Goal: Find specific page/section: Find specific page/section

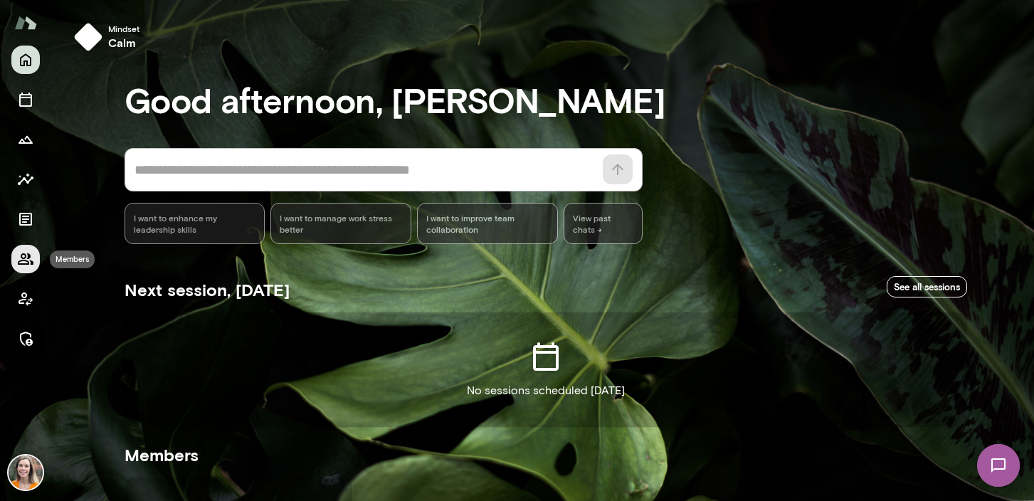
click at [26, 256] on icon "Members" at bounding box center [26, 258] width 16 height 11
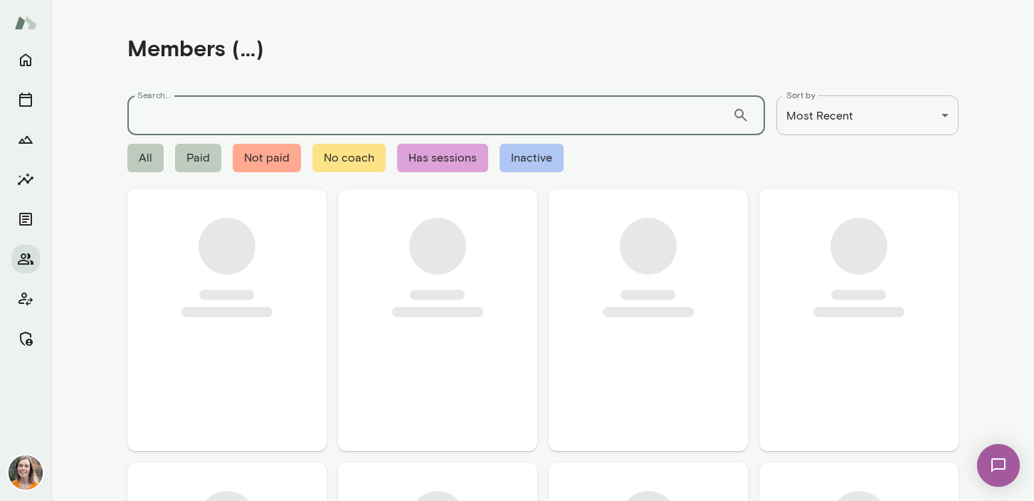
click at [182, 120] on input "Search..." at bounding box center [429, 115] width 605 height 40
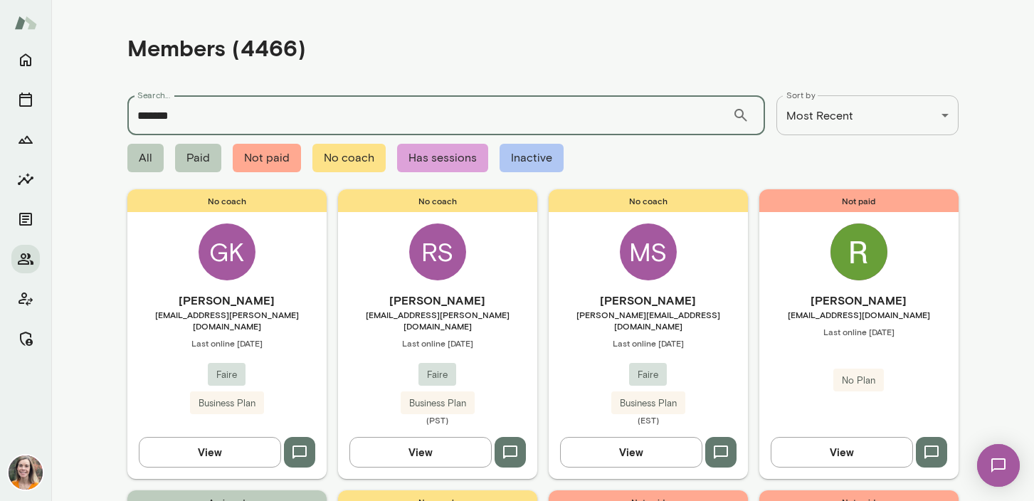
type input "*******"
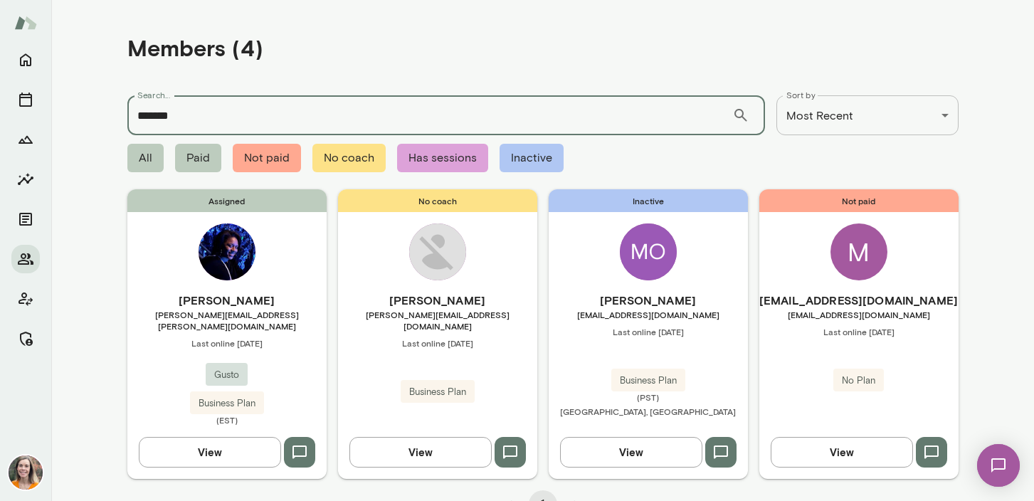
click at [294, 303] on h6 "Monique Jackson" at bounding box center [226, 300] width 199 height 17
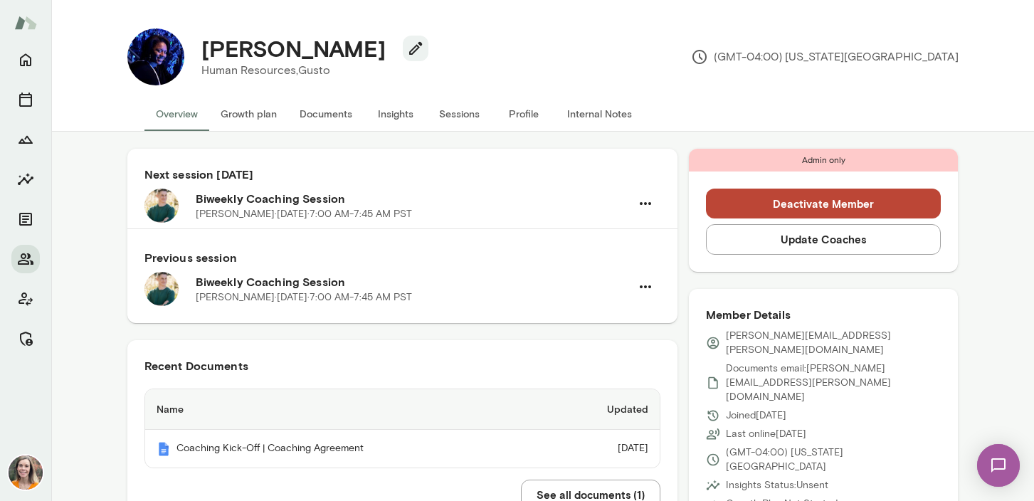
click at [458, 111] on button "Sessions" at bounding box center [460, 114] width 64 height 34
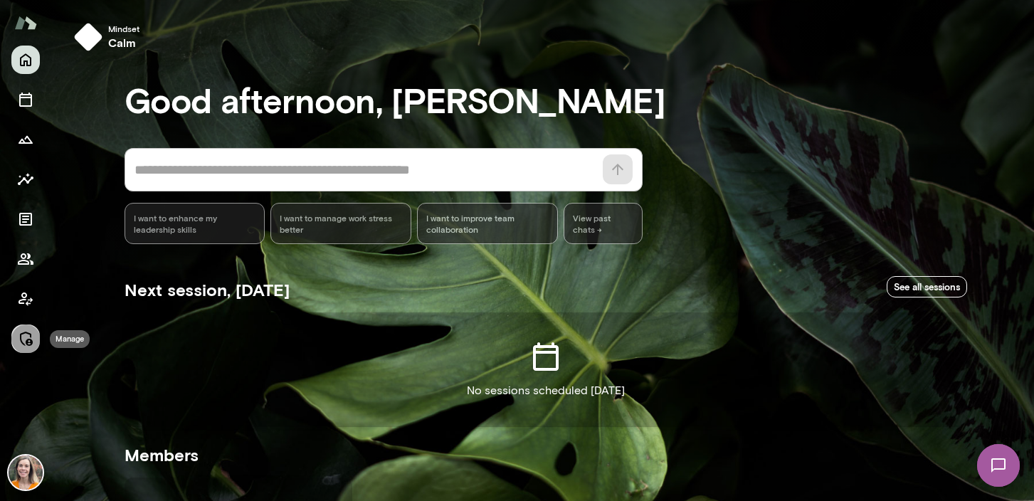
click at [25, 333] on icon "Manage" at bounding box center [25, 338] width 17 height 17
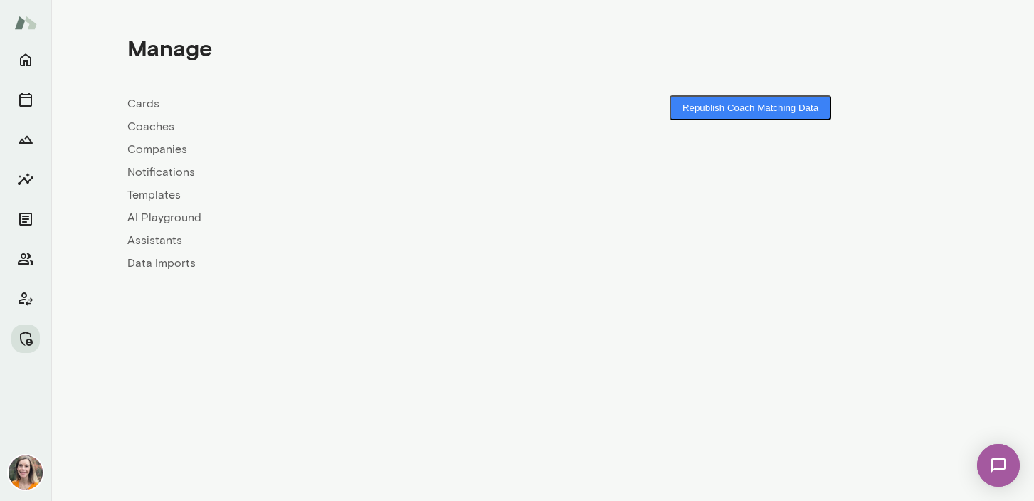
click at [149, 130] on link "Coaches" at bounding box center [335, 126] width 416 height 17
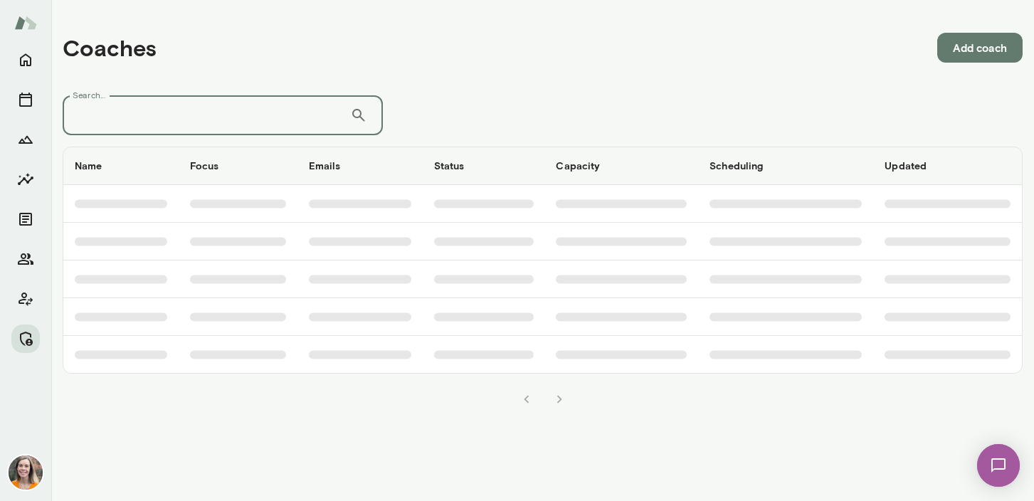
click at [173, 101] on input "Search..." at bounding box center [207, 115] width 288 height 40
type input "******"
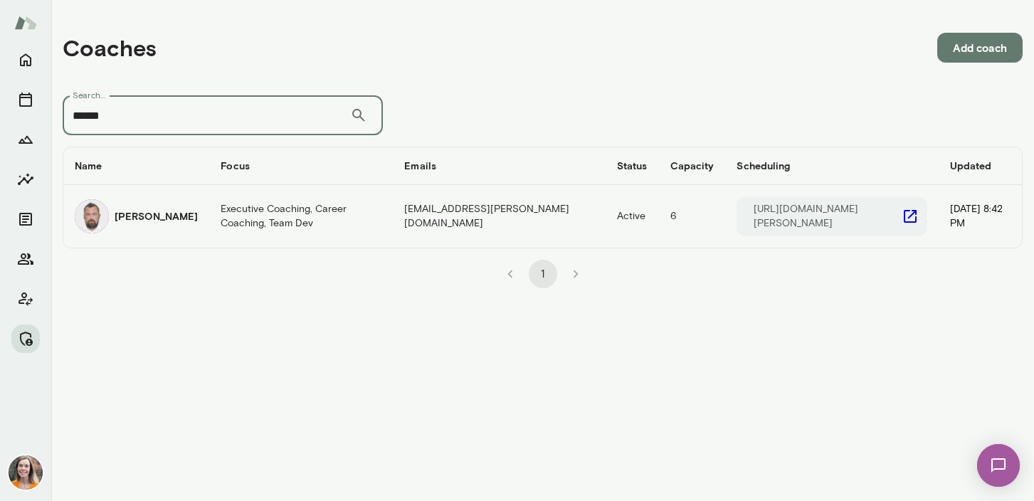
click at [163, 213] on h6 "[PERSON_NAME]" at bounding box center [156, 216] width 83 height 14
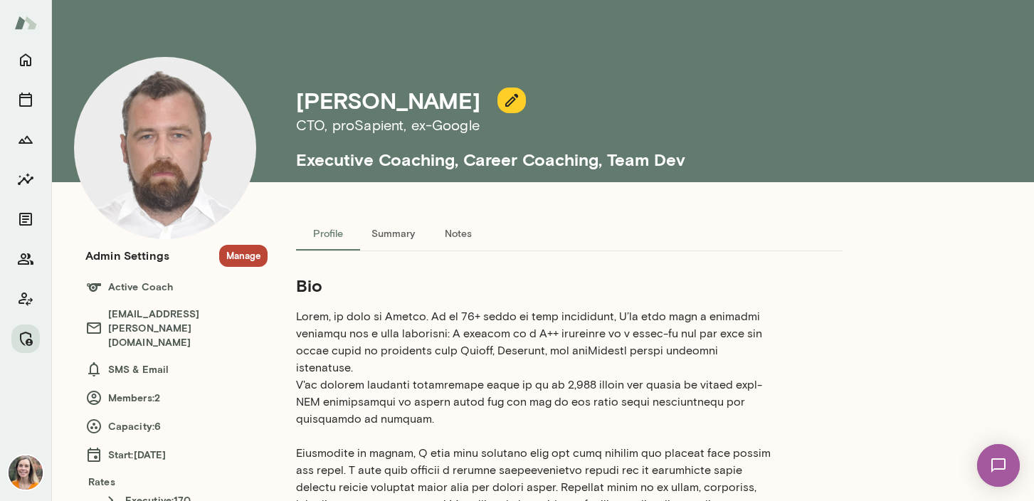
click at [246, 258] on button "Manage" at bounding box center [243, 256] width 48 height 22
